Goal: Transaction & Acquisition: Book appointment/travel/reservation

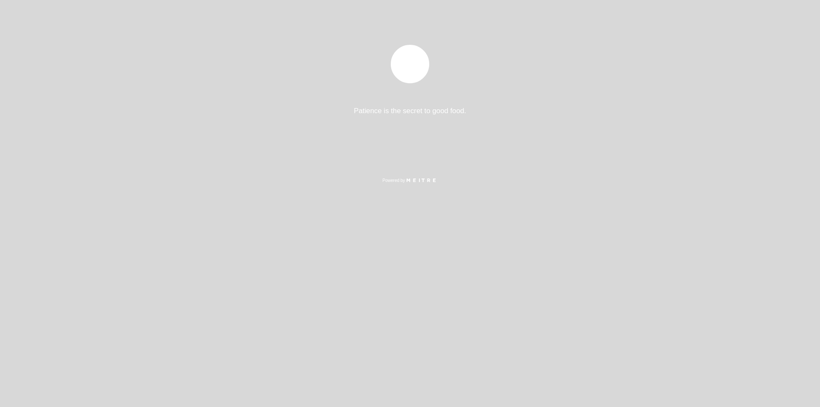
select select "es"
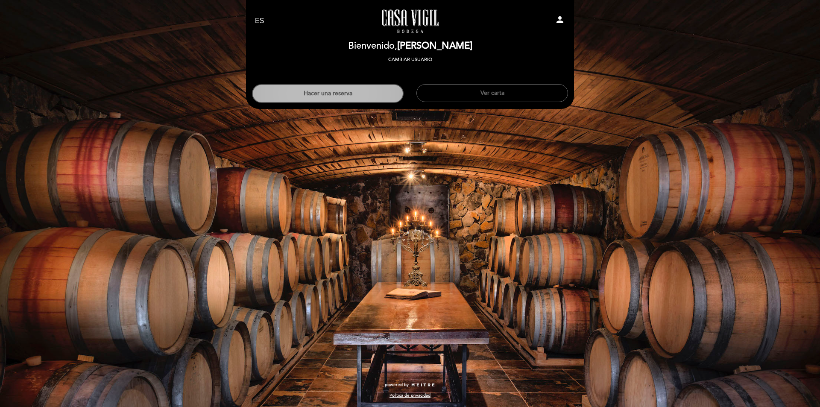
click at [355, 97] on button "Hacer una reserva" at bounding box center [328, 93] width 152 height 19
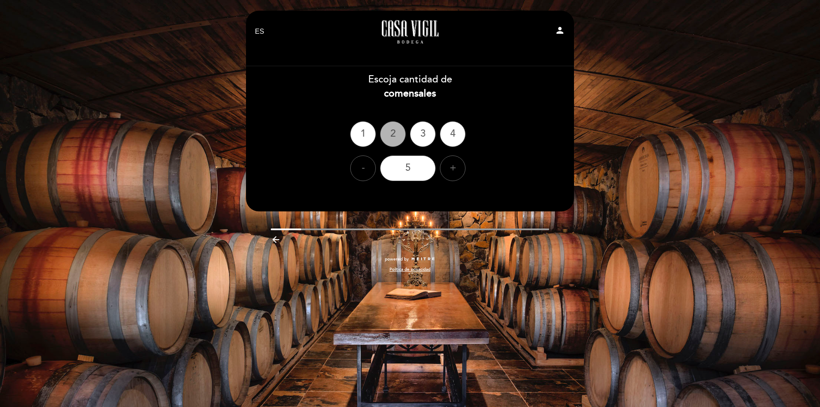
click at [398, 136] on div "2" at bounding box center [393, 134] width 26 height 26
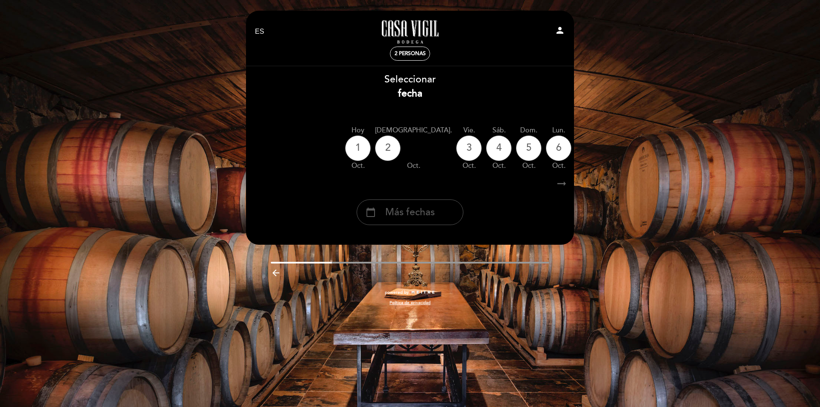
click at [417, 214] on span "Más fechas" at bounding box center [410, 212] width 50 height 14
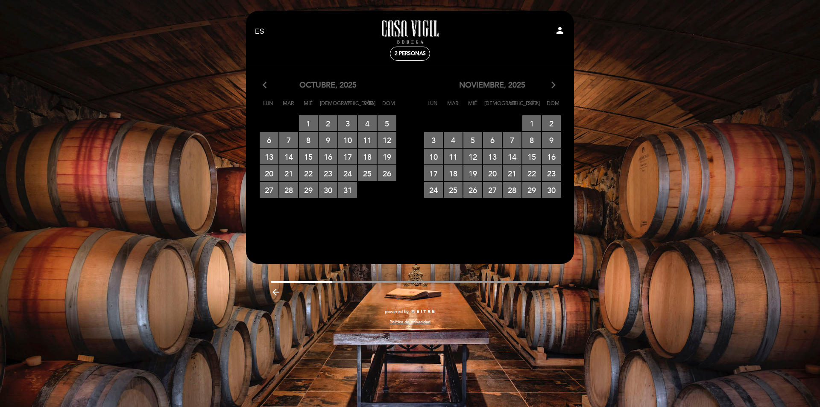
click at [553, 83] on icon "arrow_forward_ios" at bounding box center [554, 85] width 8 height 11
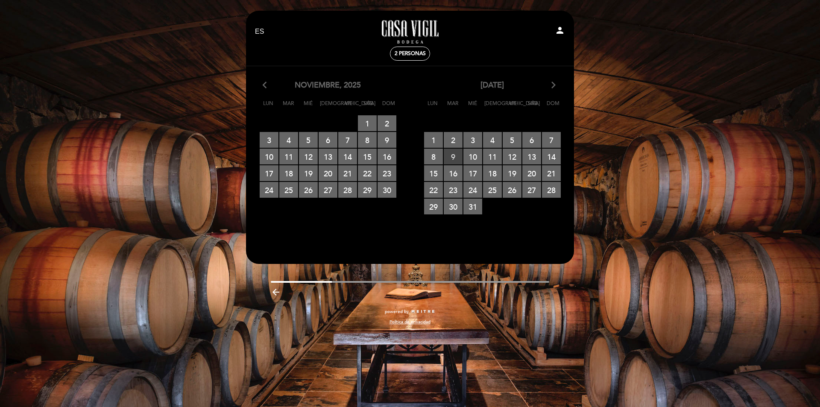
click at [457, 156] on span "9 RESERVAS DISPONIBLES" at bounding box center [453, 157] width 19 height 16
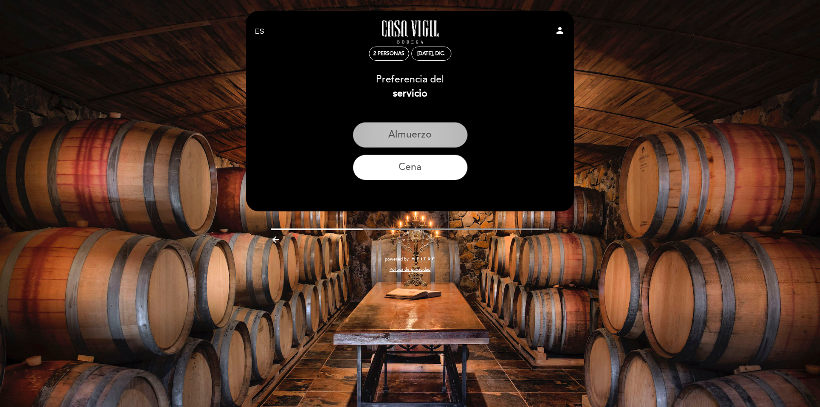
click at [426, 140] on button "Almuerzo" at bounding box center [410, 135] width 115 height 26
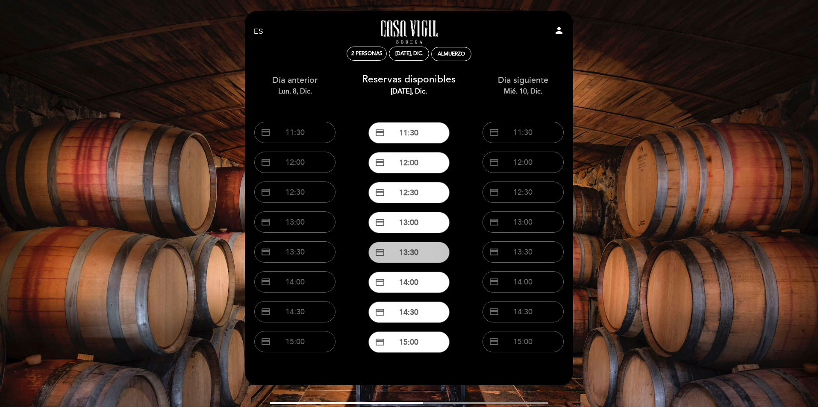
click at [426, 251] on button "credit_card 13:30" at bounding box center [408, 252] width 81 height 21
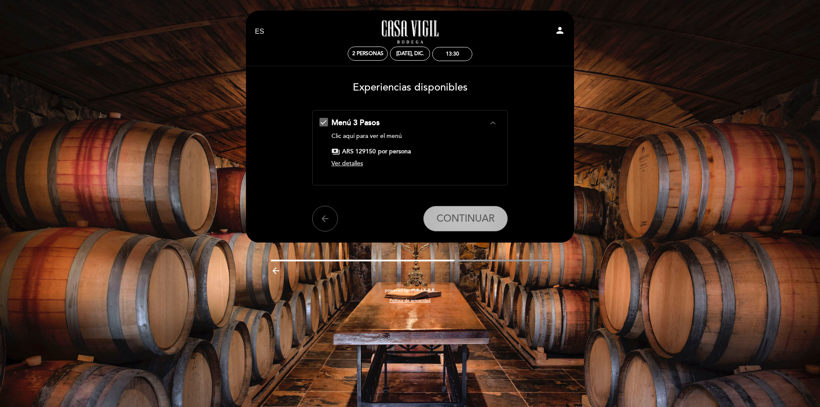
click at [462, 226] on button "CONTINUAR" at bounding box center [465, 219] width 85 height 26
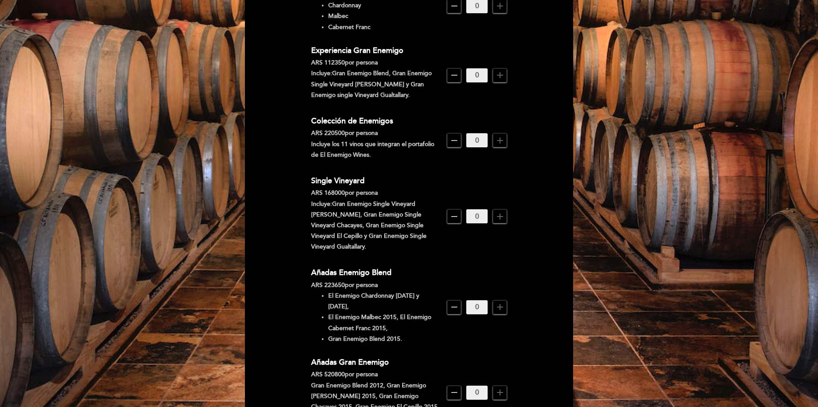
scroll to position [427, 0]
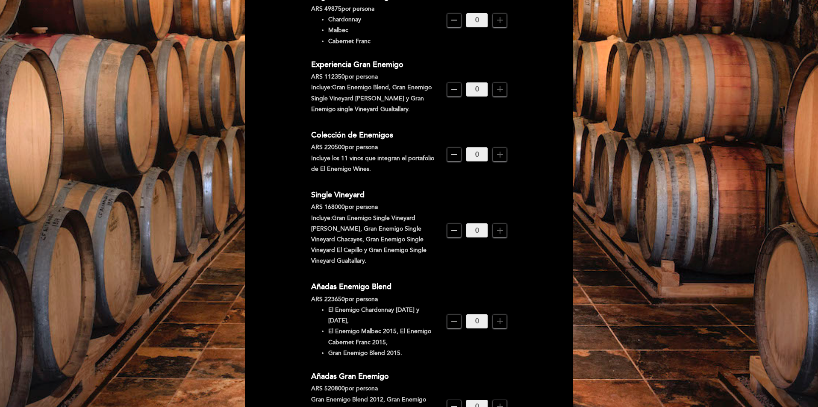
click at [500, 149] on icon "add" at bounding box center [500, 154] width 10 height 10
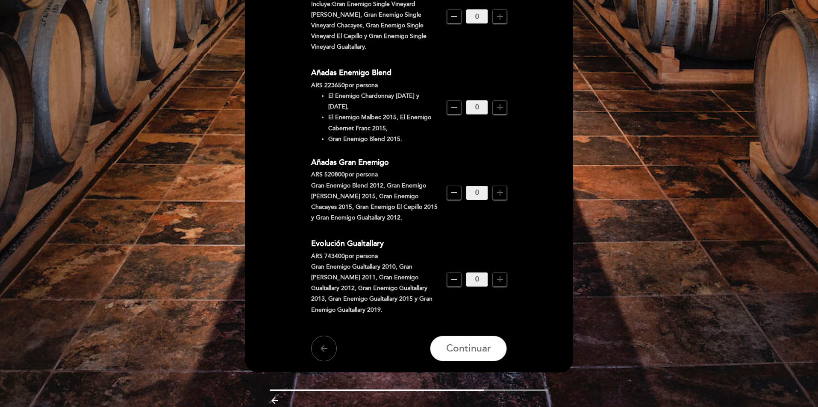
scroll to position [644, 0]
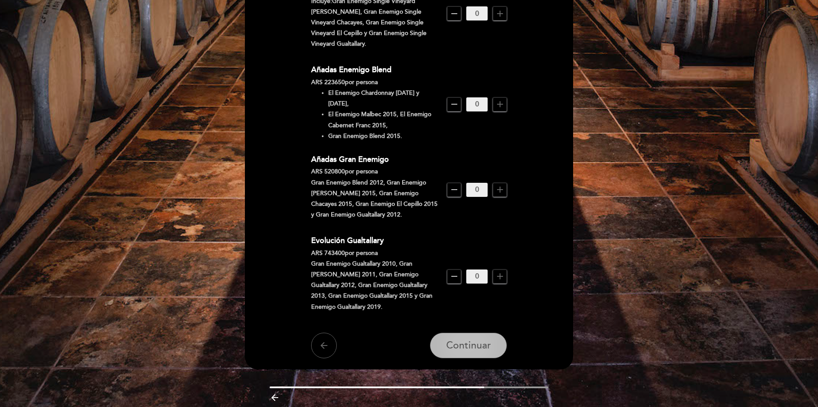
click at [471, 333] on button "Continuar" at bounding box center [468, 346] width 77 height 26
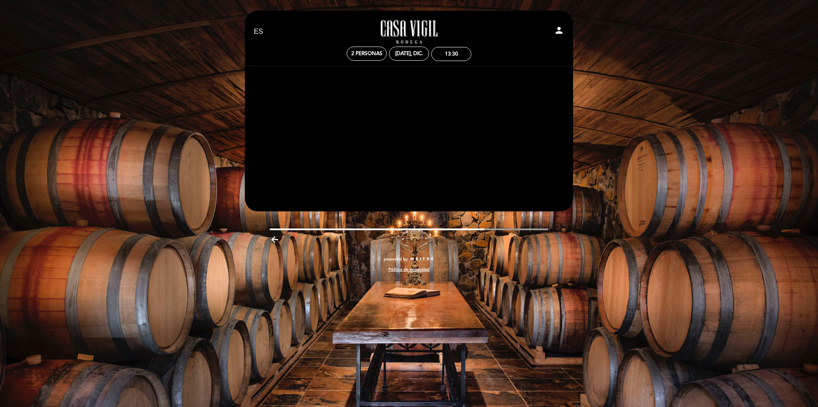
scroll to position [0, 0]
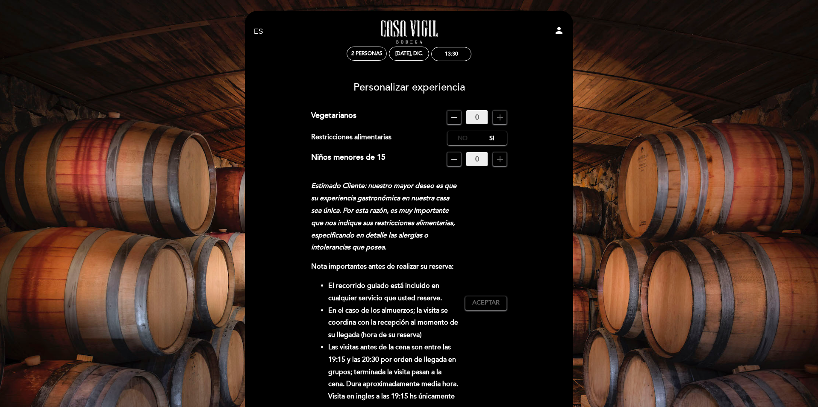
click at [460, 136] on label "No" at bounding box center [462, 138] width 30 height 14
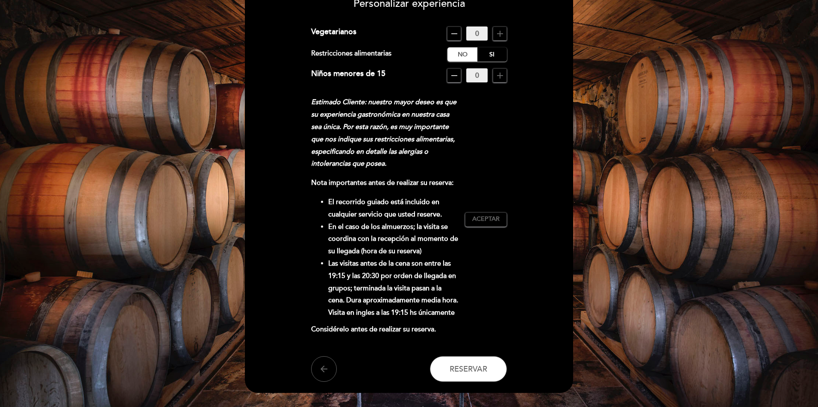
scroll to position [85, 0]
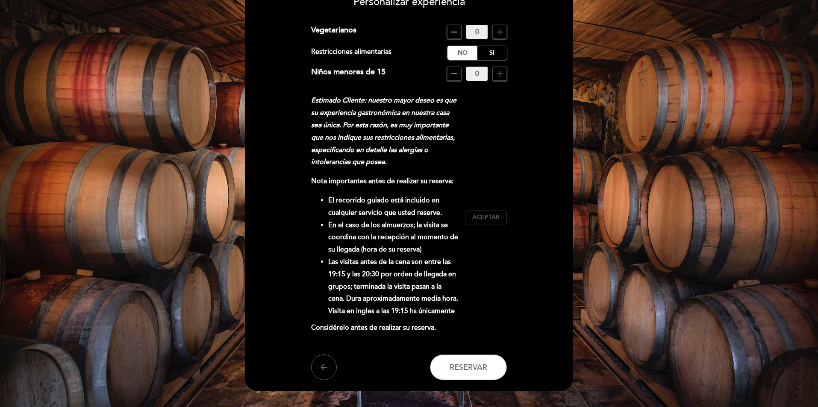
click at [486, 219] on span "Aceptar" at bounding box center [485, 217] width 27 height 9
click at [474, 363] on span "Reservar" at bounding box center [468, 367] width 38 height 9
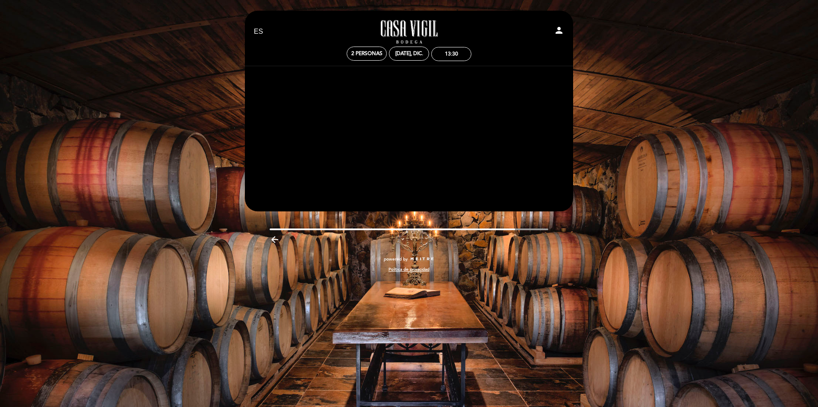
scroll to position [0, 0]
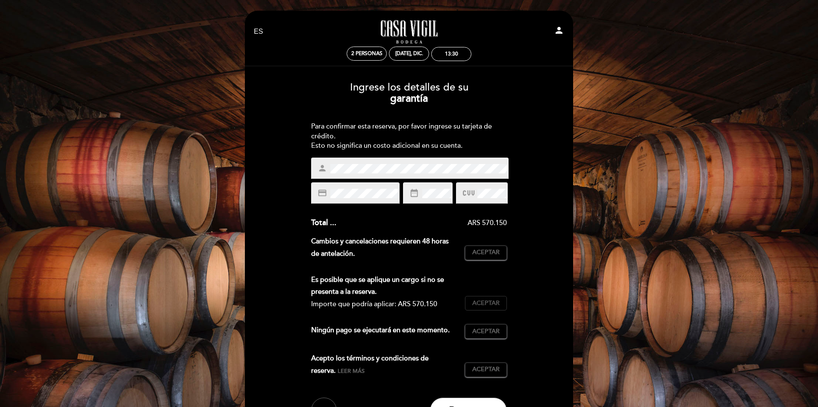
drag, startPoint x: 486, startPoint y: 250, endPoint x: 493, endPoint y: 300, distance: 50.4
click at [487, 252] on span "Aceptar" at bounding box center [485, 252] width 27 height 9
click at [493, 302] on span "Aceptar" at bounding box center [485, 303] width 27 height 9
click at [494, 328] on span "Aceptar" at bounding box center [485, 331] width 27 height 9
click at [499, 365] on span "Aceptar" at bounding box center [485, 369] width 27 height 9
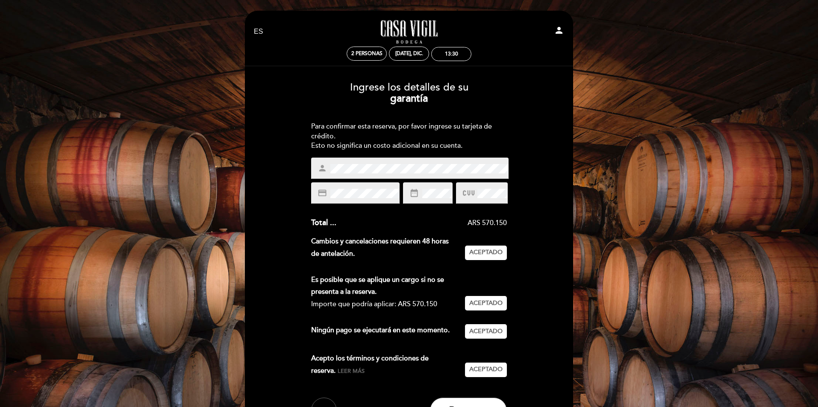
scroll to position [43, 0]
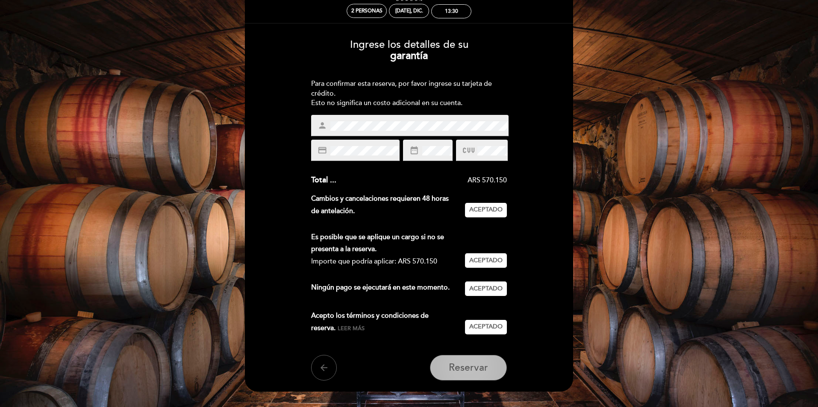
click at [479, 370] on span "Reservar" at bounding box center [467, 368] width 39 height 12
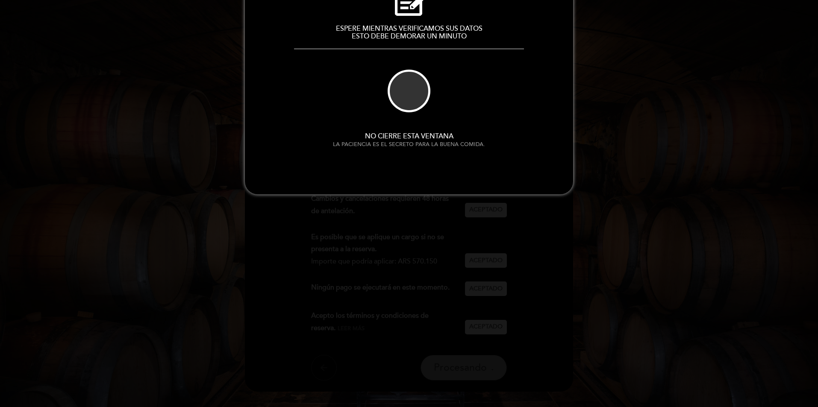
scroll to position [0, 0]
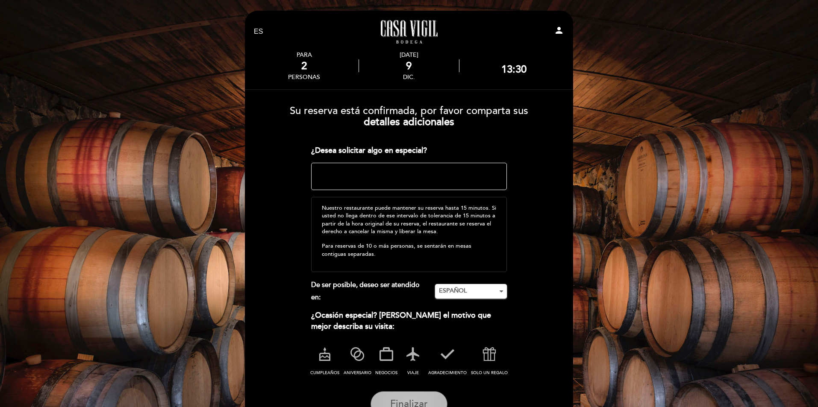
click at [419, 401] on span "Finalizar" at bounding box center [409, 404] width 38 height 12
